Goal: Communication & Community: Ask a question

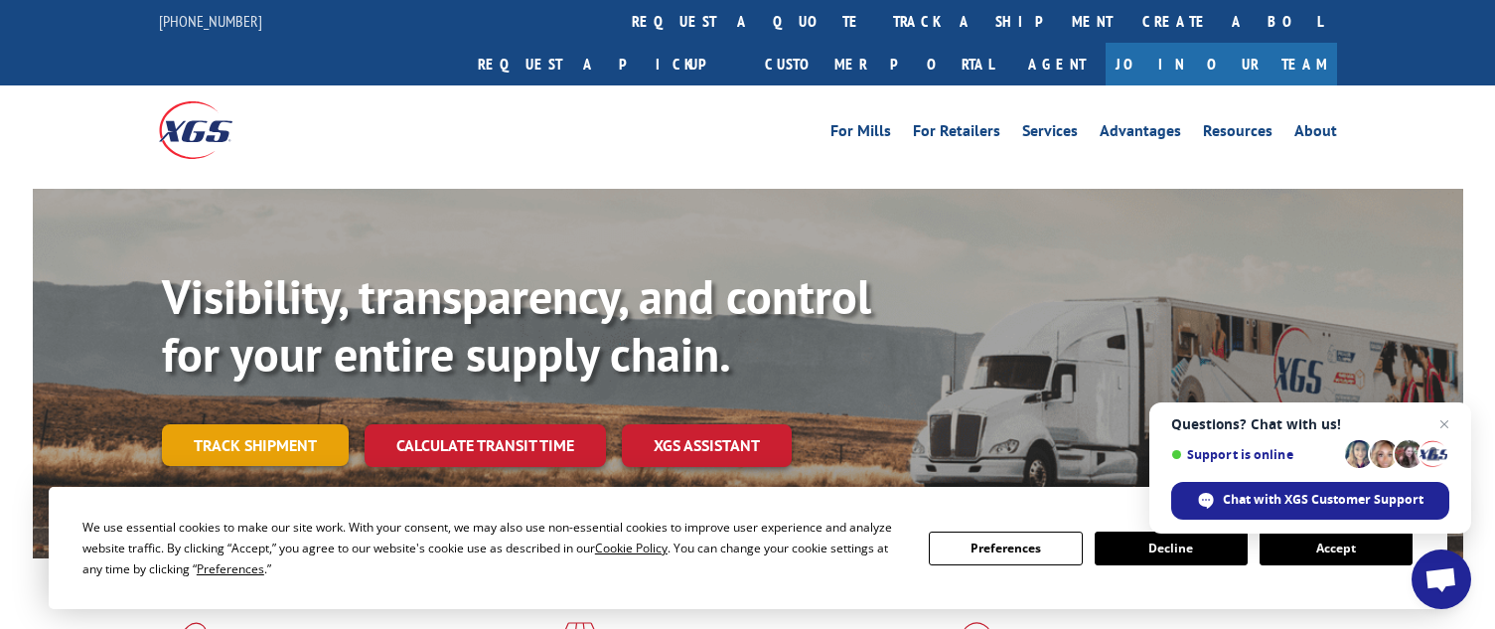
click at [315, 424] on link "Track shipment" at bounding box center [255, 445] width 187 height 42
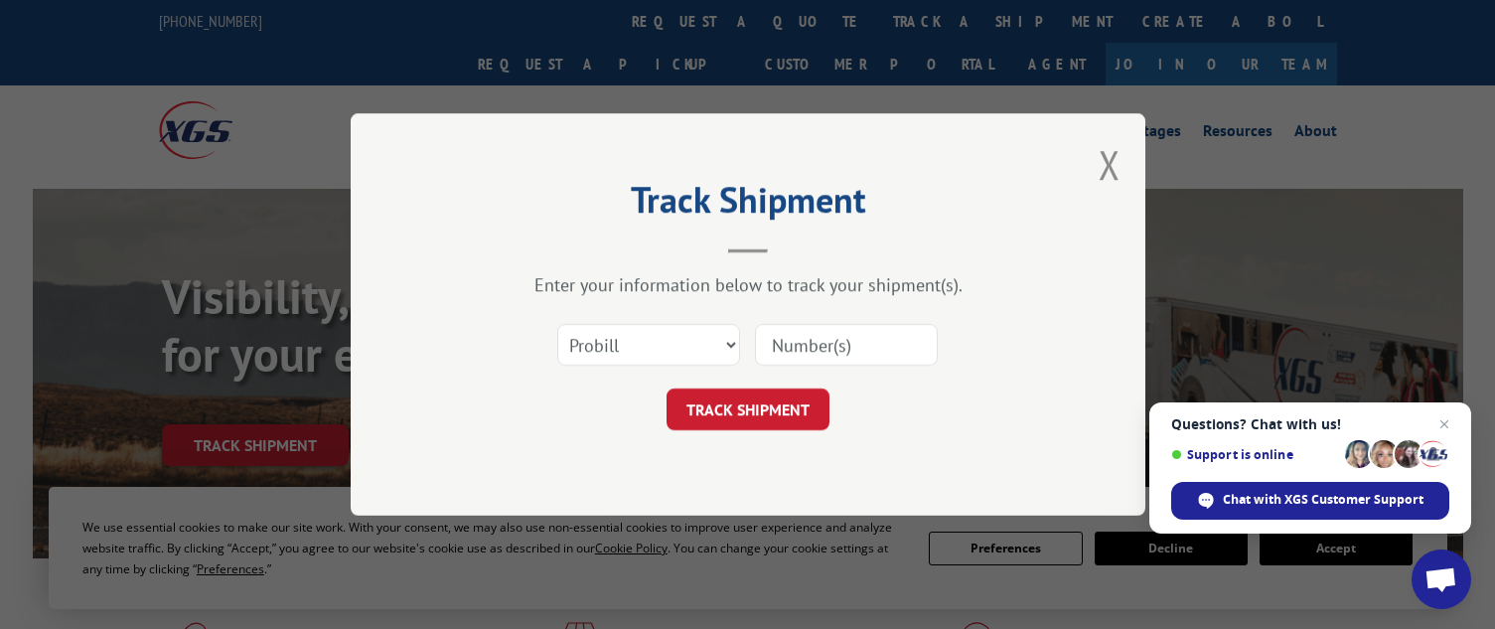
click at [155, 447] on div "Track Shipment Enter your information below to track your shipment(s). Select c…" at bounding box center [747, 314] width 1495 height 629
click at [774, 342] on input at bounding box center [846, 345] width 183 height 42
paste input "17228569"
type input "17228569"
click at [777, 409] on button "TRACK SHIPMENT" at bounding box center [748, 409] width 163 height 42
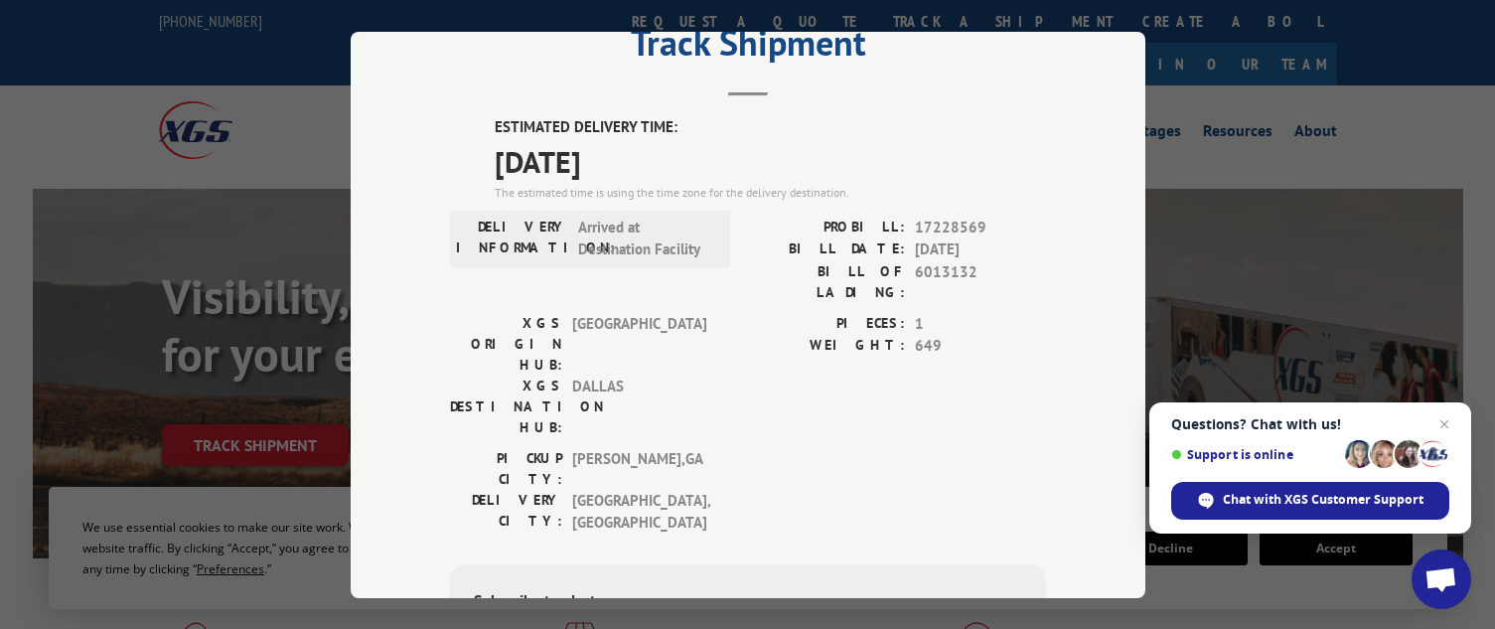
scroll to position [99, 0]
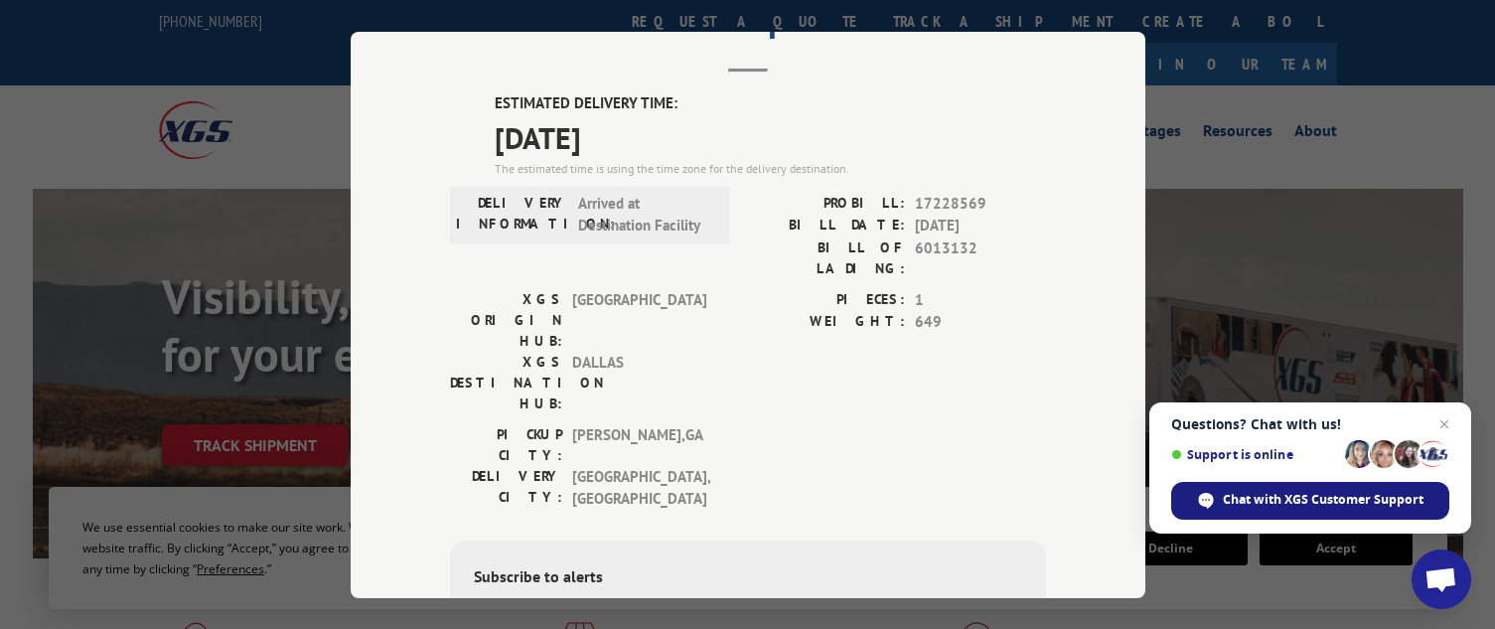
click at [1293, 498] on span "Chat with XGS Customer Support" at bounding box center [1323, 500] width 201 height 18
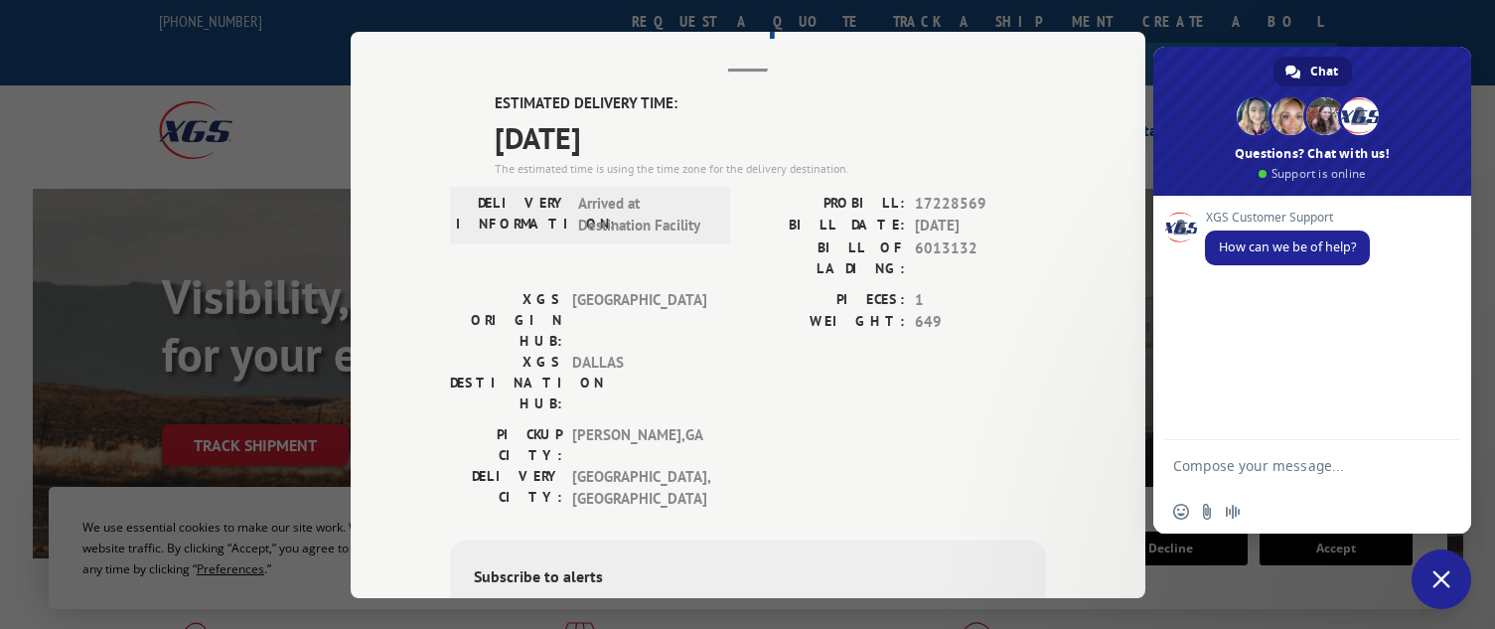
scroll to position [0, 0]
click at [1202, 455] on textarea "Compose your message..." at bounding box center [1292, 465] width 238 height 50
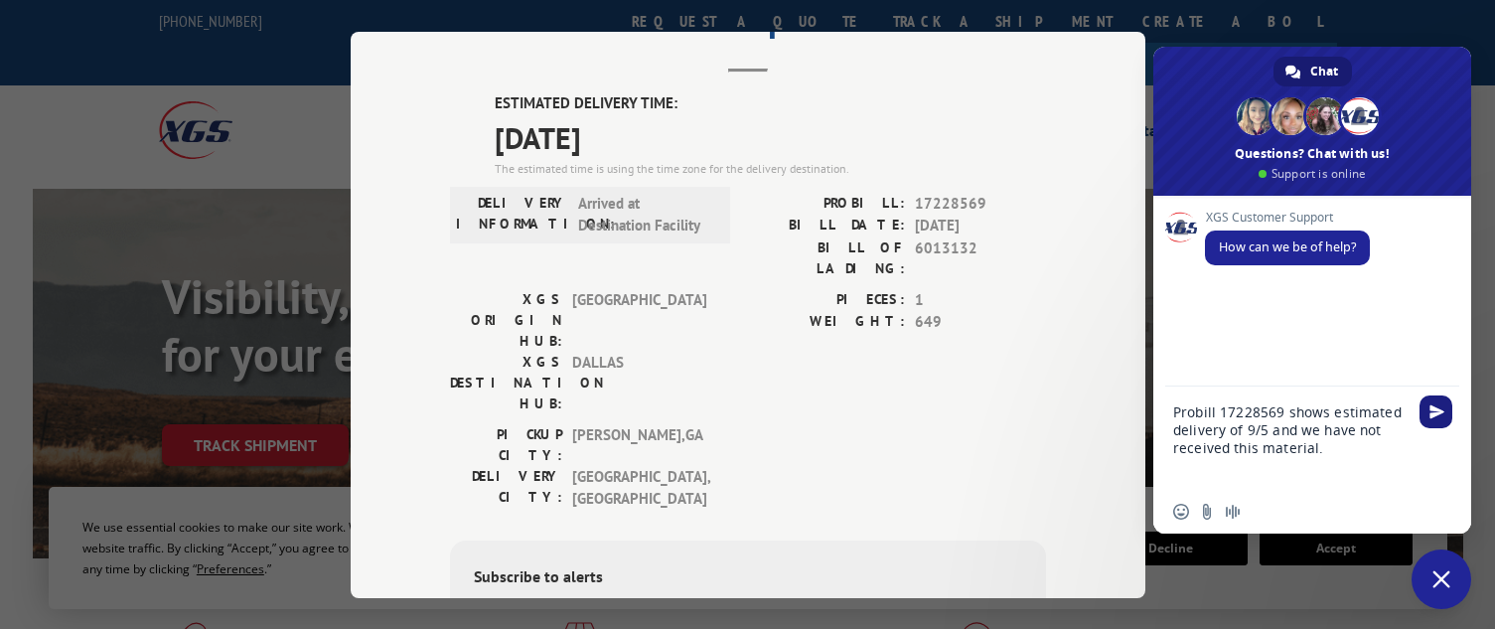
type textarea "Probill 17228569 shows estimated delivery of 9/5 and we have not received this …"
click at [1438, 414] on span "Send" at bounding box center [1437, 411] width 15 height 15
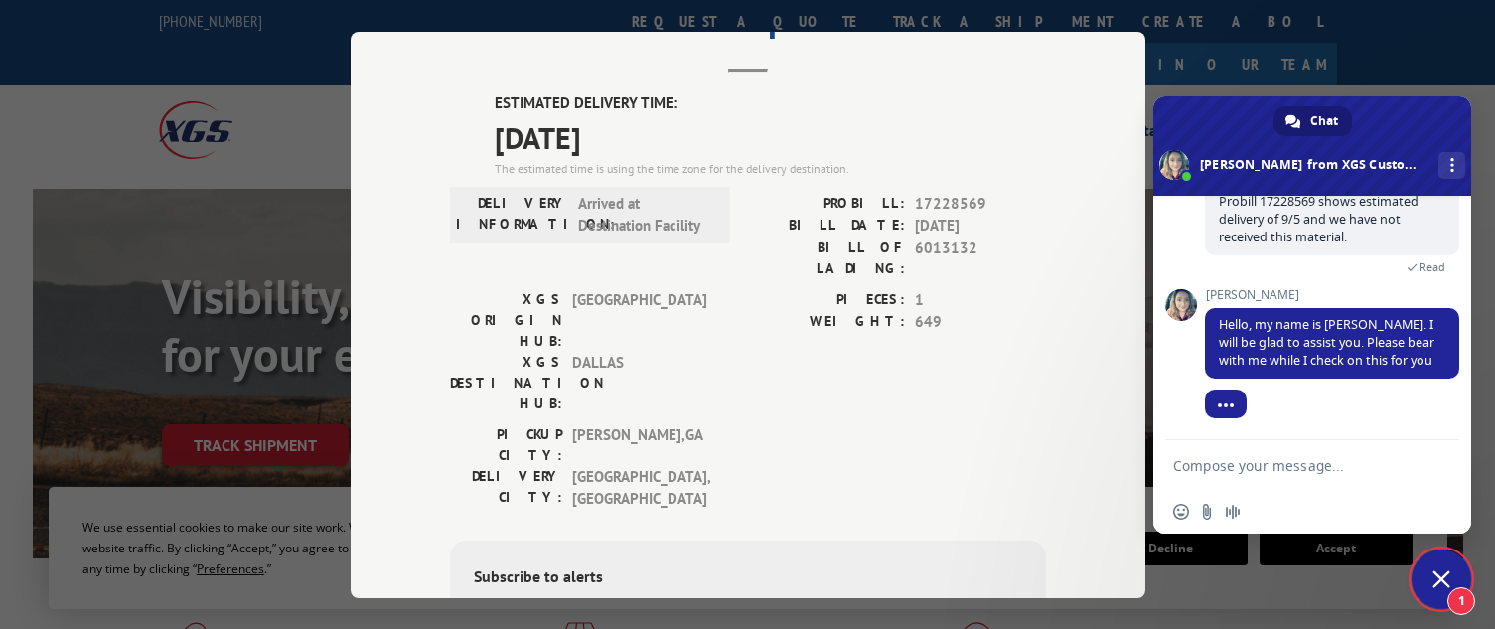
scroll to position [204, 0]
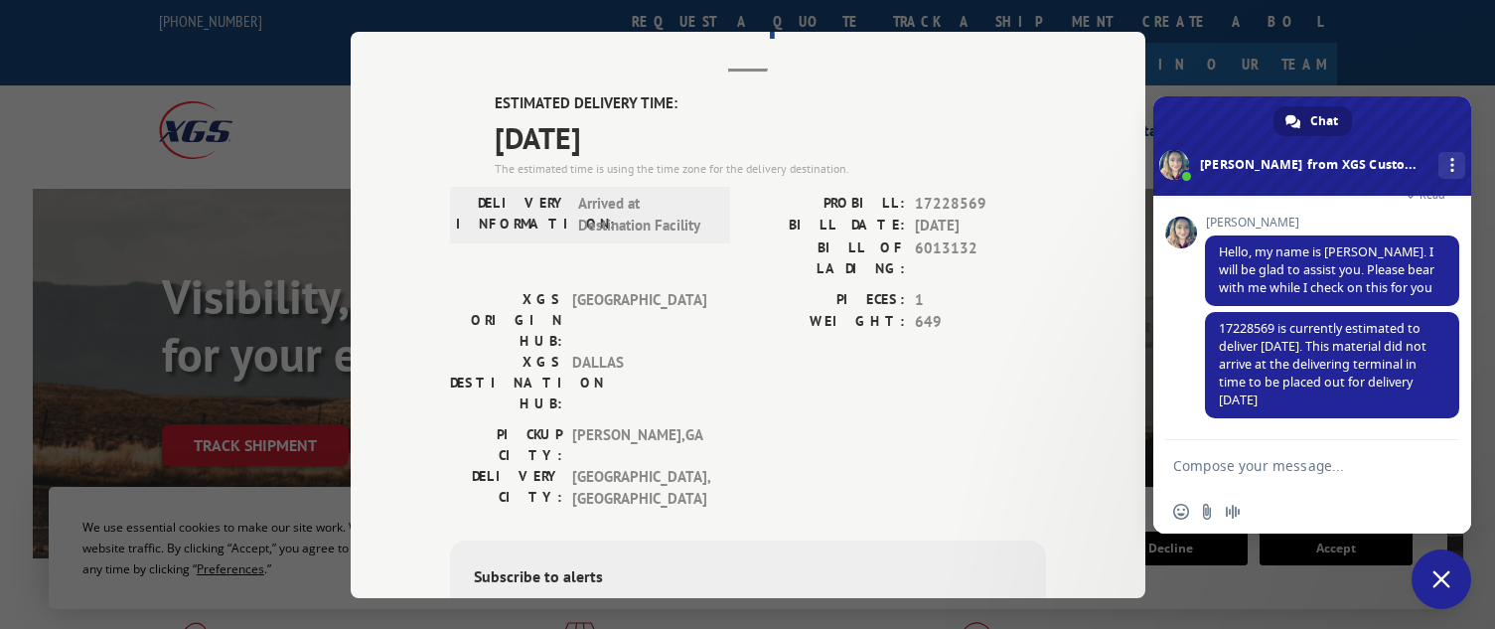
click at [1224, 468] on textarea "Compose your message..." at bounding box center [1292, 465] width 238 height 50
type textarea "Okay thank you!"
click at [1436, 469] on span "Send" at bounding box center [1437, 465] width 15 height 15
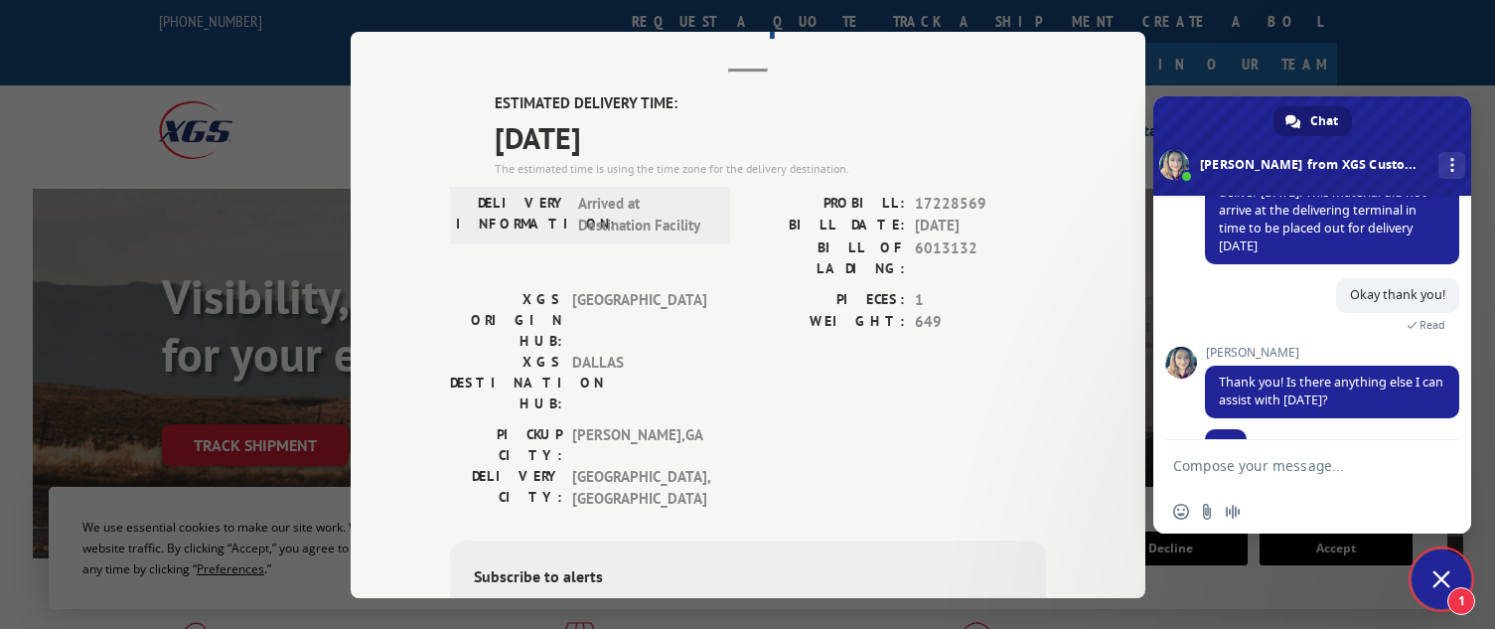
scroll to position [379, 0]
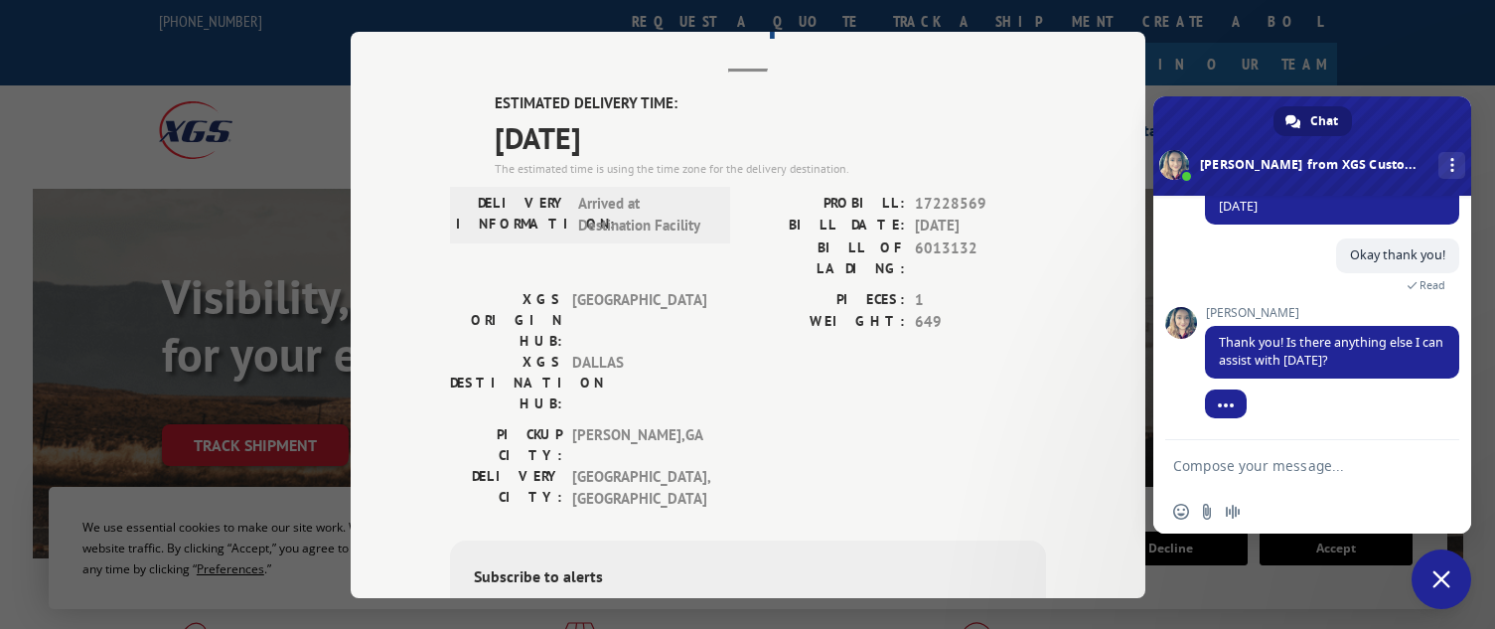
click at [1189, 457] on textarea "Compose your message..." at bounding box center [1292, 465] width 238 height 50
type textarea "That is all I need. Thank you!"
click at [1435, 452] on span "Send" at bounding box center [1437, 447] width 15 height 15
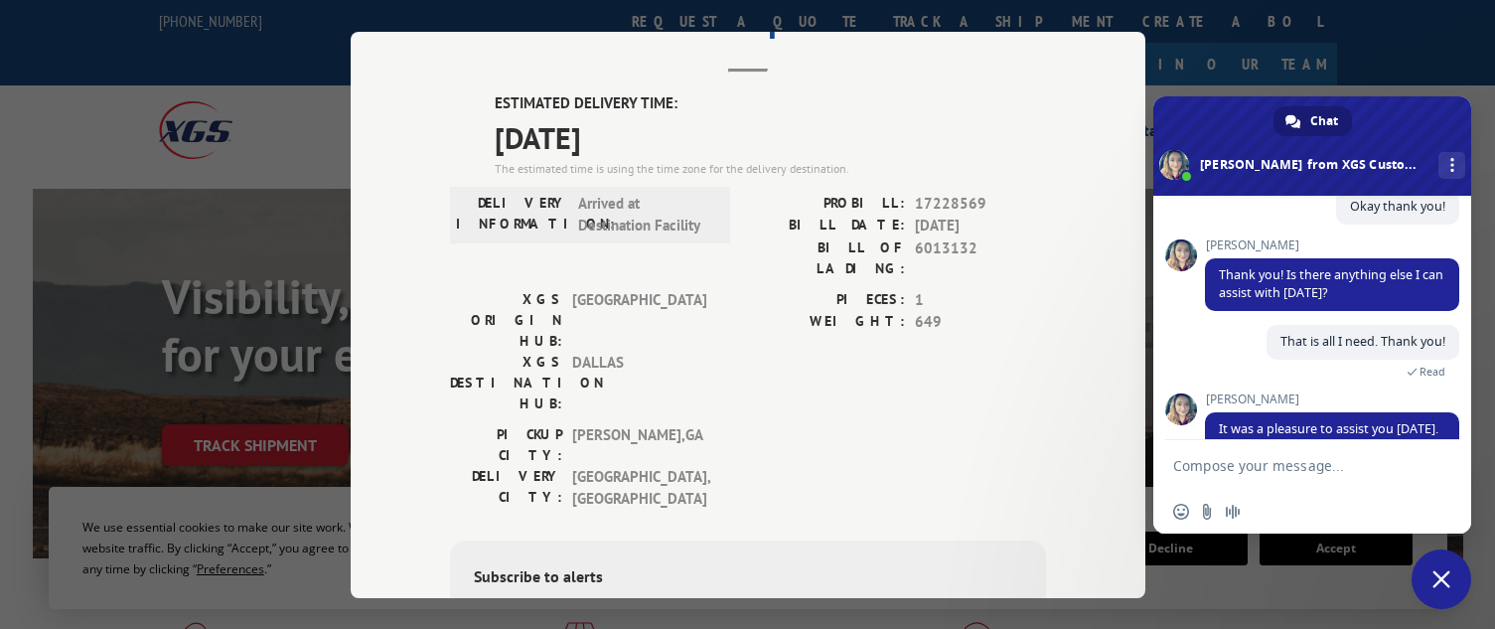
scroll to position [563, 0]
